Goal: Information Seeking & Learning: Stay updated

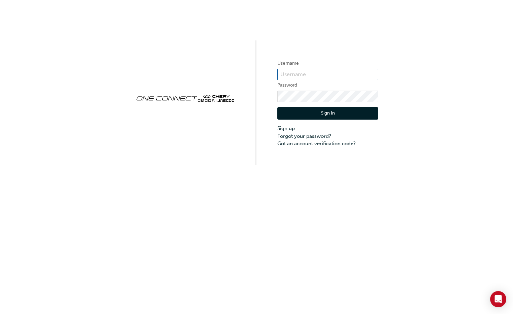
type input "CHNZ0209"
click at [305, 113] on button "Sign In" at bounding box center [328, 113] width 101 height 13
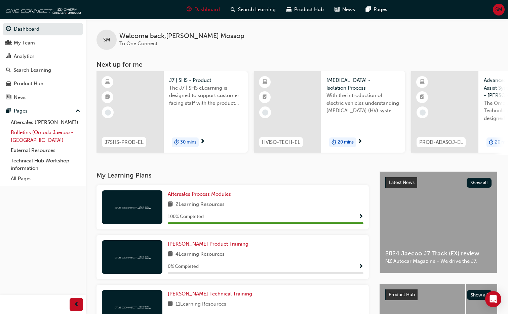
click at [42, 133] on link "Bulletins (Omoda Jaecoo - [GEOGRAPHIC_DATA])" at bounding box center [45, 136] width 75 height 18
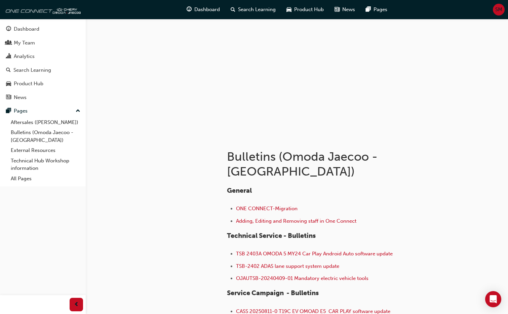
scroll to position [71, 0]
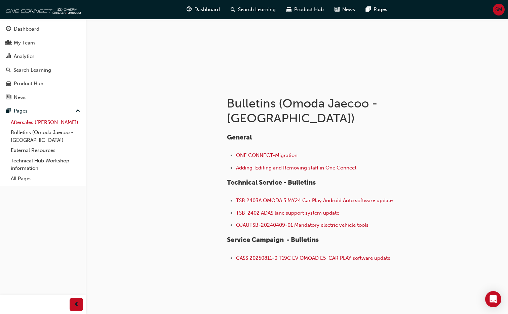
click at [47, 122] on link "Aftersales ([PERSON_NAME])" at bounding box center [45, 122] width 75 height 10
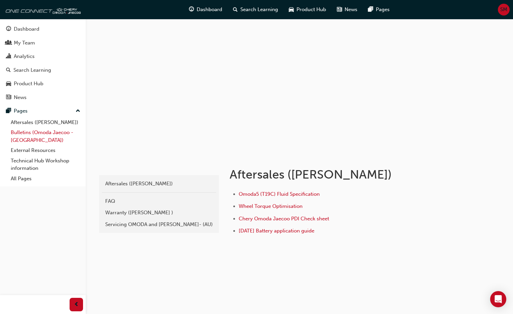
click at [38, 133] on link "Bulletins (Omoda Jaecoo - [GEOGRAPHIC_DATA])" at bounding box center [45, 136] width 75 height 18
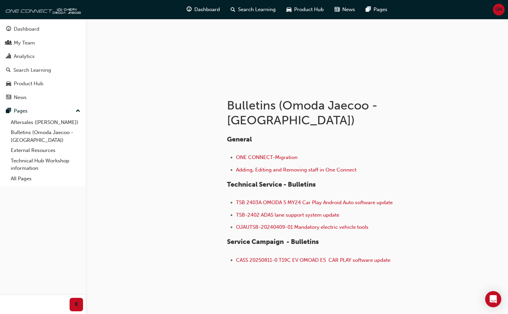
scroll to position [71, 0]
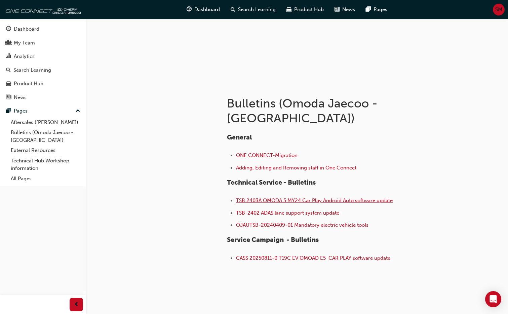
click at [300, 197] on span "TSB 2403A OMODA 5 MY24 Car Play Android Auto software update" at bounding box center [314, 200] width 157 height 6
click at [26, 165] on link "Technical Hub Workshop information" at bounding box center [45, 164] width 75 height 18
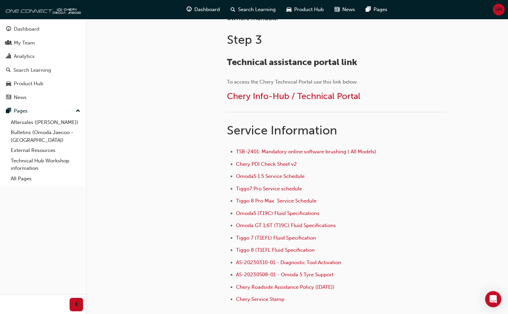
scroll to position [404, 0]
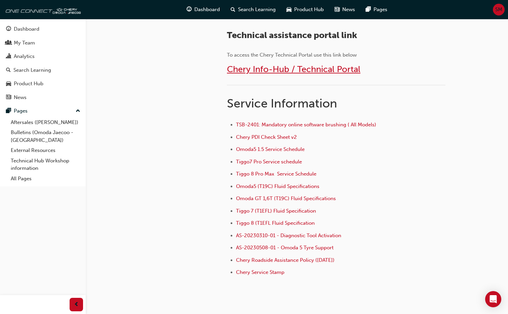
click at [284, 72] on span "Chery Info-Hub / Technical Portal" at bounding box center [294, 69] width 134 height 10
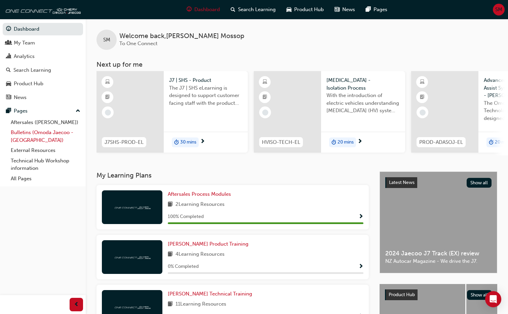
click at [31, 134] on link "Bulletins (Omoda Jaecoo - [GEOGRAPHIC_DATA])" at bounding box center [45, 136] width 75 height 18
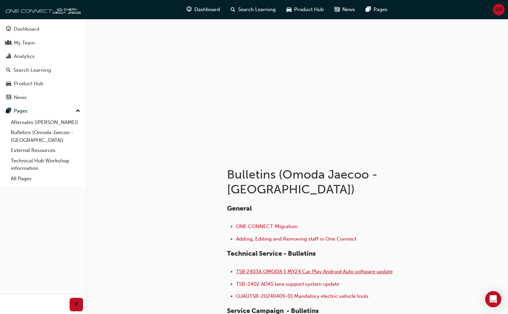
click at [285, 268] on span "TSB 2403A OMODA 5 MY24 Car Play Android Auto software update" at bounding box center [314, 271] width 157 height 6
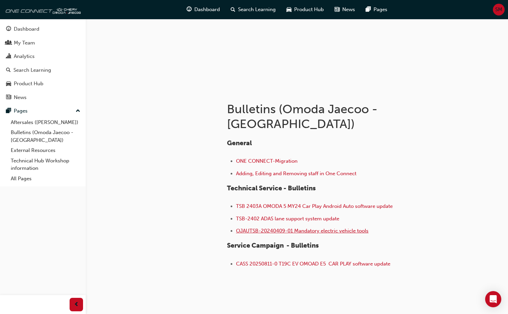
scroll to position [71, 0]
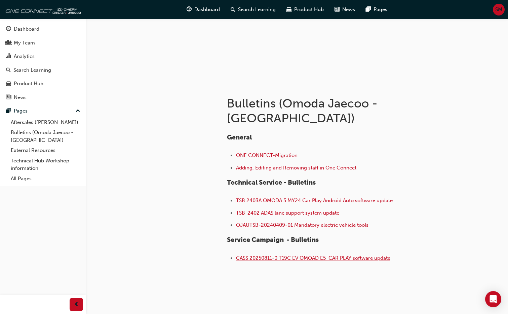
click at [299, 255] on span "CASS 20250811-0 T19C EV OMOAD E5 CAR PLAY software update" at bounding box center [313, 258] width 154 height 6
